Goal: Task Accomplishment & Management: Use online tool/utility

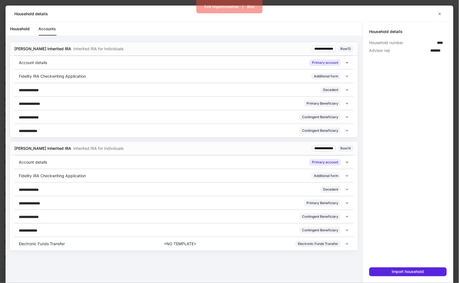
click at [108, 74] on div "Fidelity IRA Checkwriting Application Additional form" at bounding box center [182, 76] width 327 height 7
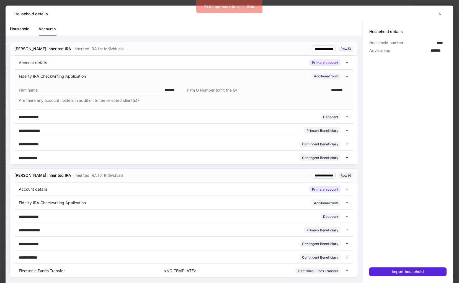
click at [108, 74] on div "Fidelity IRA Checkwriting Application Additional form" at bounding box center [182, 76] width 327 height 7
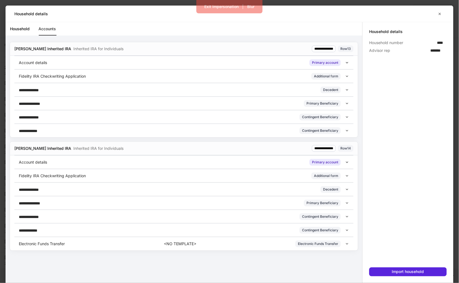
click at [218, 75] on div "Fidelity IRA Checkwriting Application Additional form" at bounding box center [182, 76] width 327 height 7
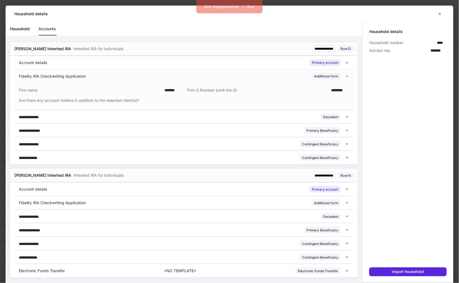
click at [218, 75] on div "Fidelity IRA Checkwriting Application Additional form" at bounding box center [182, 76] width 327 height 7
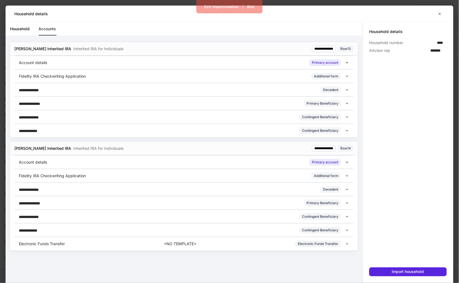
click at [111, 239] on div "Electronic Funds Transfer <NO TEMPLATE> Electronic Funds Transfer" at bounding box center [183, 244] width 339 height 14
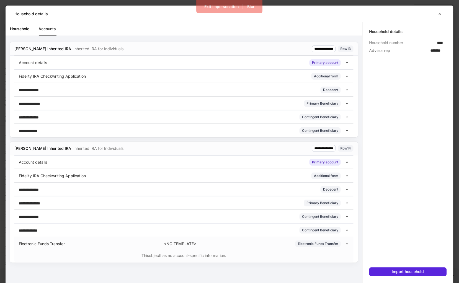
click at [111, 239] on div "Electronic Funds Transfer <NO TEMPLATE> Electronic Funds Transfer" at bounding box center [183, 244] width 339 height 14
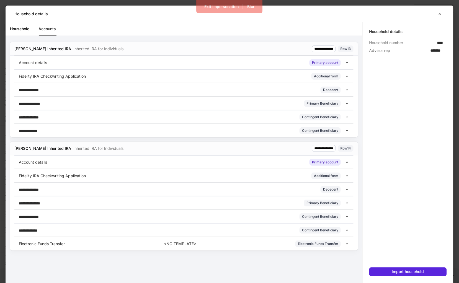
click at [25, 25] on link "Household" at bounding box center [20, 28] width 20 height 13
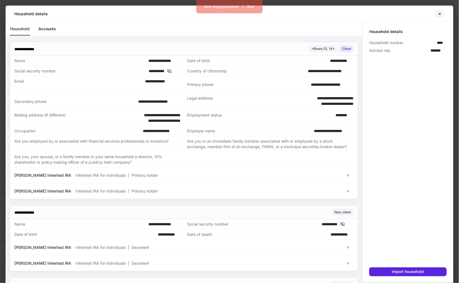
click at [440, 16] on button "button" at bounding box center [440, 13] width 9 height 9
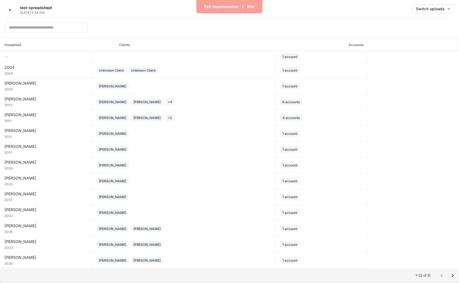
click at [58, 11] on div "✕ test-spreadsheet [DATE] 5:34 PM Switch uploads" at bounding box center [229, 11] width 450 height 14
click at [8, 10] on button "✕" at bounding box center [9, 9] width 11 height 11
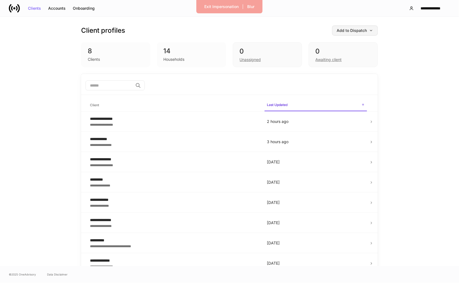
click at [362, 31] on div "Add to Dispatch" at bounding box center [355, 31] width 36 height 4
click at [400, 50] on div at bounding box center [229, 141] width 459 height 283
click at [347, 34] on button "Add to Dispatch" at bounding box center [355, 30] width 46 height 10
click at [355, 73] on body "**********" at bounding box center [229, 141] width 459 height 283
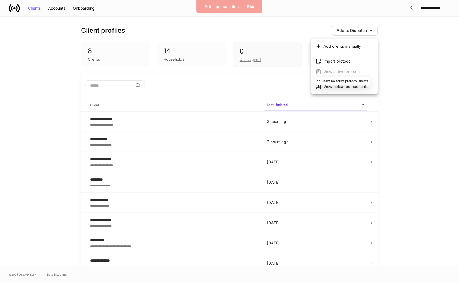
click at [355, 73] on div "You have no active protocol sheets" at bounding box center [343, 79] width 56 height 12
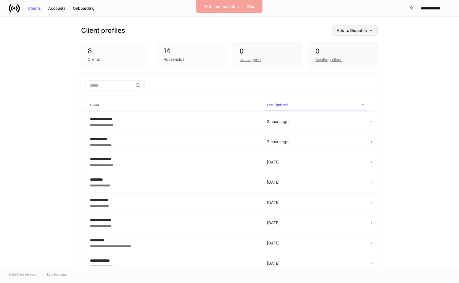
click at [367, 29] on div "Add to Dispatch" at bounding box center [355, 31] width 36 height 4
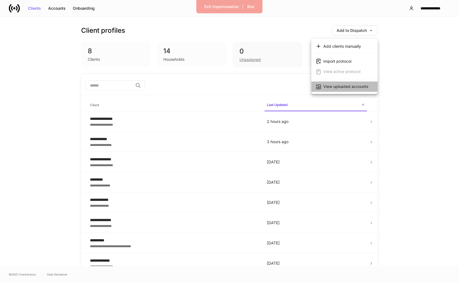
click at [357, 87] on div "View uploaded accounts" at bounding box center [346, 87] width 45 height 6
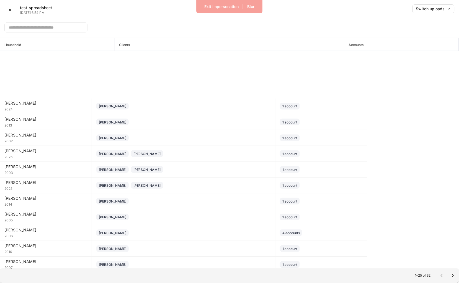
scroll to position [173, 0]
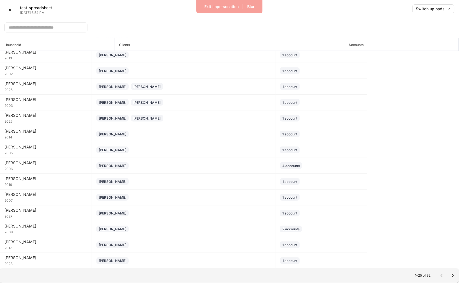
click at [42, 28] on input "text" at bounding box center [45, 27] width 83 height 10
type input "*"
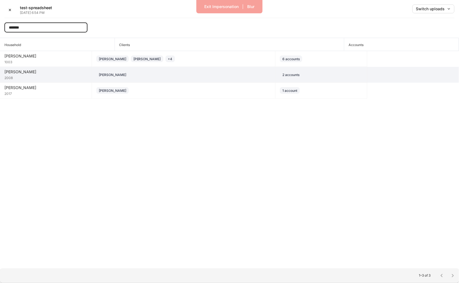
type input "*******"
click at [145, 74] on div "Matthew Daniel" at bounding box center [183, 74] width 175 height 7
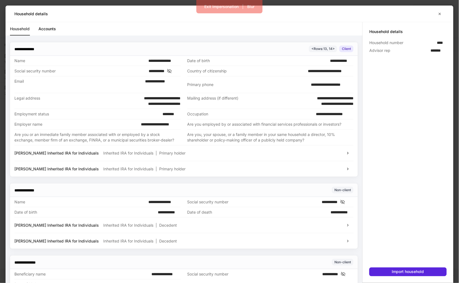
click at [59, 31] on div "Household Accounts" at bounding box center [186, 28] width 353 height 13
click at [50, 28] on link "Accounts" at bounding box center [47, 28] width 17 height 13
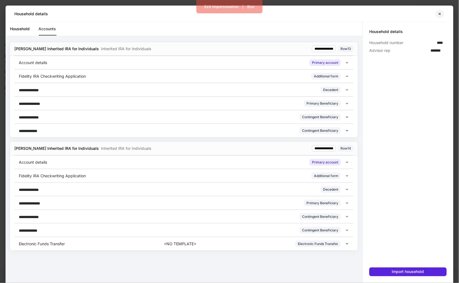
click at [440, 16] on button "button" at bounding box center [440, 13] width 9 height 9
